Goal: Task Accomplishment & Management: Manage account settings

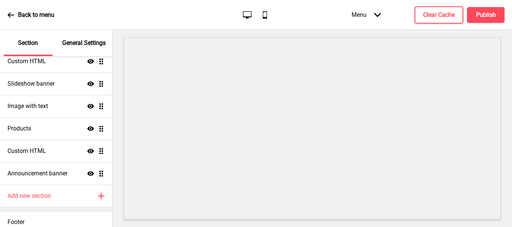
scroll to position [69, 0]
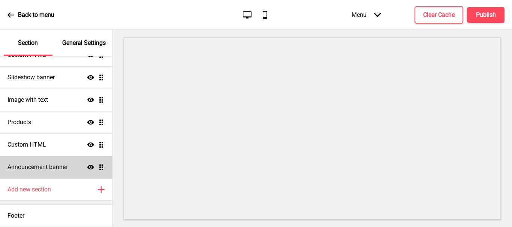
click at [87, 166] on icon at bounding box center [90, 167] width 7 height 4
click at [87, 167] on icon at bounding box center [90, 167] width 7 height 6
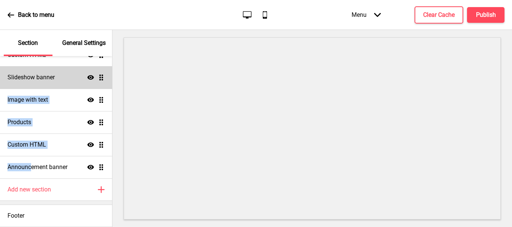
drag, startPoint x: 30, startPoint y: 169, endPoint x: 55, endPoint y: 79, distance: 93.5
click at [55, 79] on ul "Slideshow banner Show Drag Custom HTML Show Drag Slideshow banner Show Drag Ima…" at bounding box center [56, 99] width 112 height 157
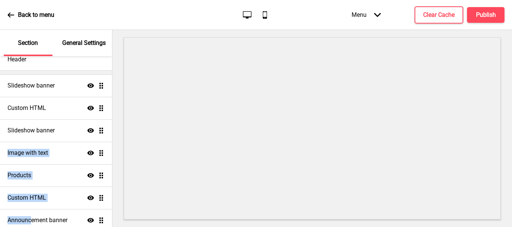
scroll to position [0, 0]
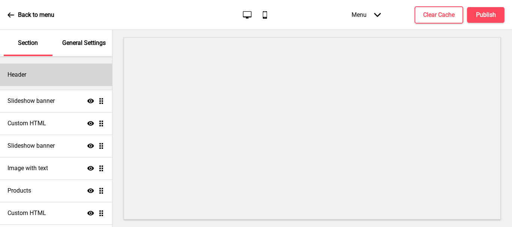
click at [48, 76] on div "Header" at bounding box center [56, 75] width 112 height 22
select select "Lato"
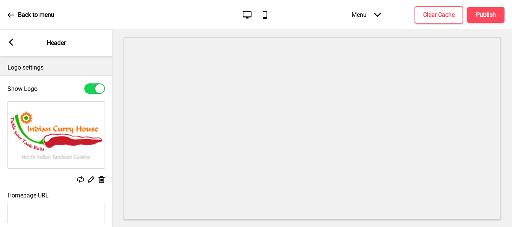
click at [11, 42] on rect at bounding box center [10, 42] width 7 height 7
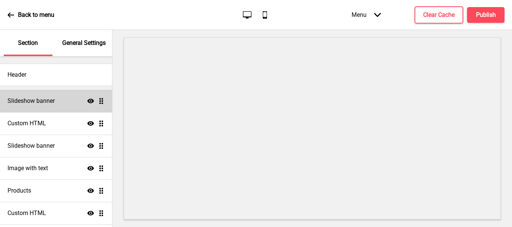
click at [37, 99] on h4 "Slideshow banner" at bounding box center [30, 101] width 47 height 8
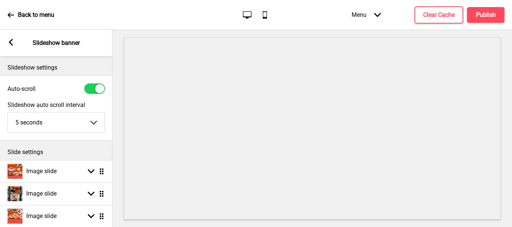
click at [9, 42] on rect at bounding box center [10, 42] width 7 height 7
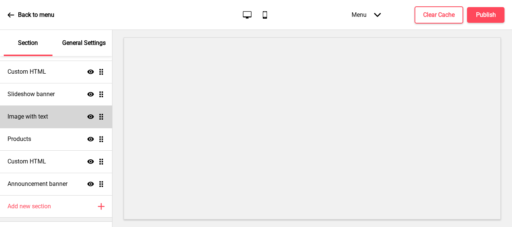
scroll to position [69, 0]
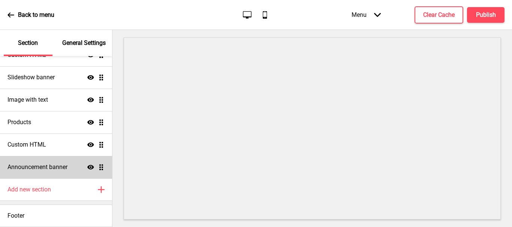
click at [94, 172] on div "Announcement banner Show Drag" at bounding box center [56, 167] width 112 height 22
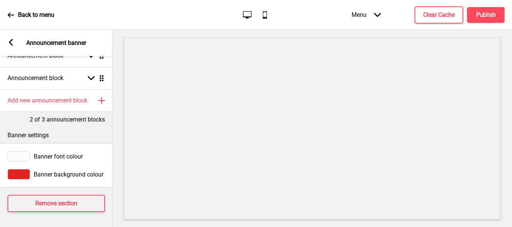
scroll to position [0, 0]
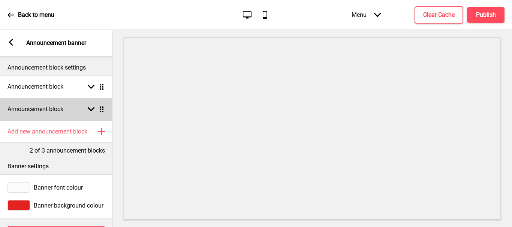
click at [84, 107] on div "Arrow down Drag" at bounding box center [94, 109] width 21 height 7
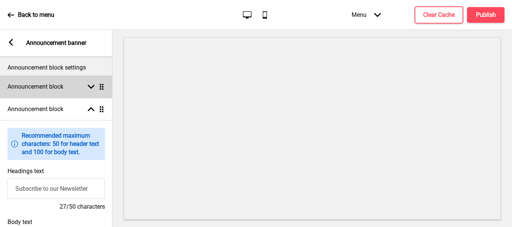
click at [87, 89] on div "Arrow down Drag" at bounding box center [94, 87] width 21 height 7
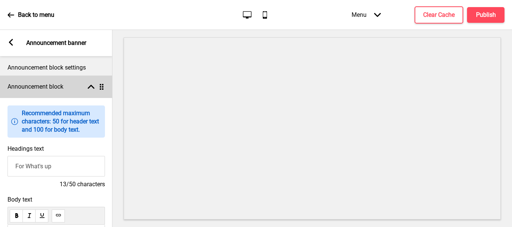
click at [91, 84] on rect at bounding box center [91, 87] width 7 height 7
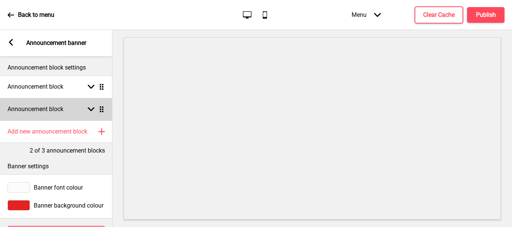
click at [85, 113] on div "Announcement block Arrow down Drag" at bounding box center [56, 109] width 112 height 22
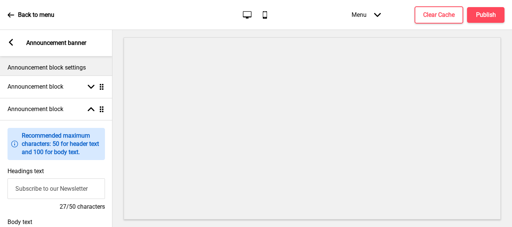
drag, startPoint x: 70, startPoint y: 191, endPoint x: 0, endPoint y: 190, distance: 70.0
click at [0, 190] on div "Headings text Subscribe to our Newsletter 27/50 characters" at bounding box center [56, 189] width 112 height 51
type input "O"
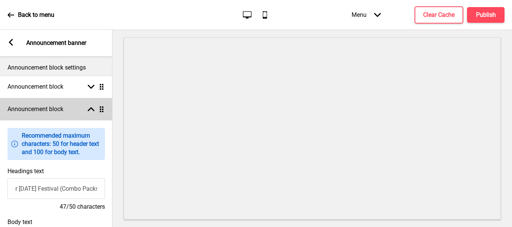
type input "Special Order For [DATE] Festival (Combo Packs)"
click at [92, 110] on icon at bounding box center [91, 109] width 7 height 4
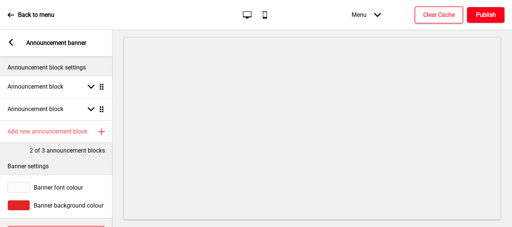
click at [493, 16] on h4 "Publish" at bounding box center [486, 15] width 20 height 8
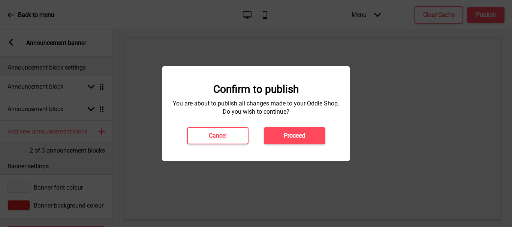
click at [299, 140] on button "Proceed" at bounding box center [294, 135] width 61 height 17
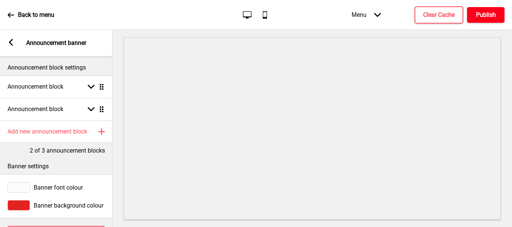
click at [489, 15] on h4 "Publish" at bounding box center [486, 15] width 20 height 8
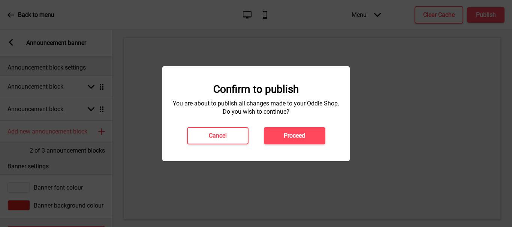
drag, startPoint x: 307, startPoint y: 135, endPoint x: 217, endPoint y: 113, distance: 92.5
click at [306, 135] on button "Proceed" at bounding box center [294, 135] width 61 height 17
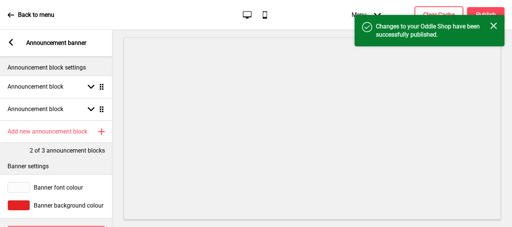
click at [20, 10] on div "Back to menu" at bounding box center [30, 15] width 47 height 20
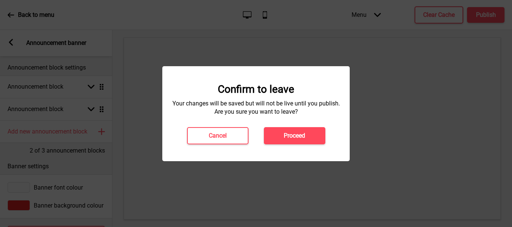
click at [291, 136] on h4 "Proceed" at bounding box center [294, 136] width 21 height 8
